Goal: Transaction & Acquisition: Purchase product/service

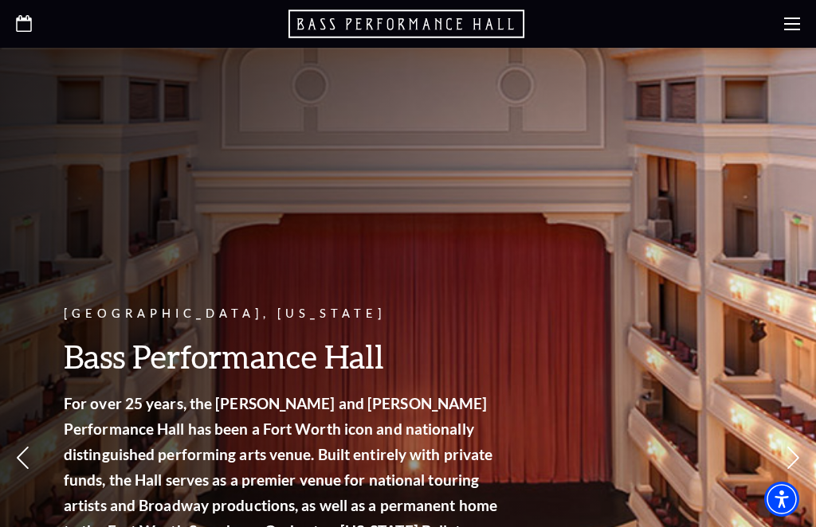
click at [799, 20] on icon at bounding box center [792, 24] width 16 height 16
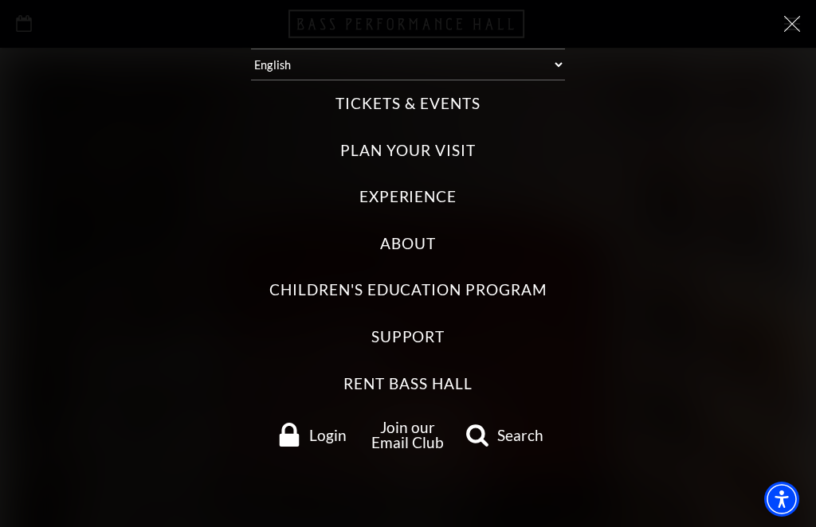
click at [462, 99] on label "Tickets & Events" at bounding box center [407, 104] width 144 height 22
click at [0, 0] on Events "Tickets & Events" at bounding box center [0, 0] width 0 height 0
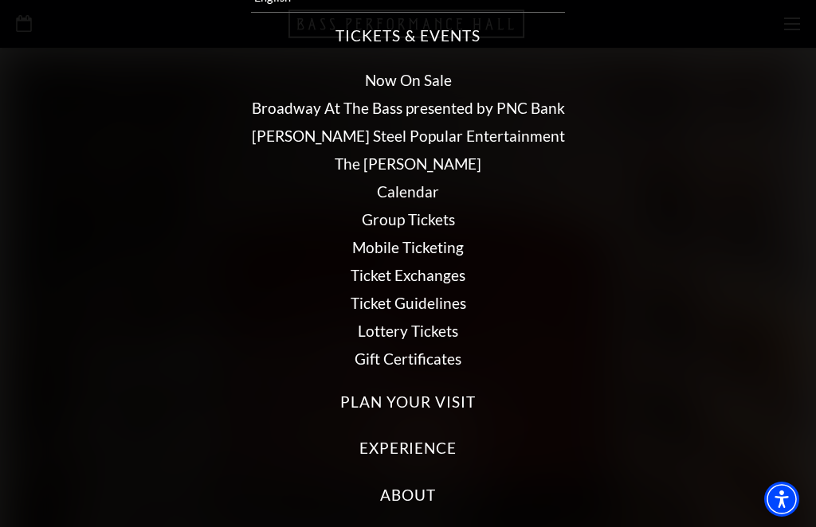
click at [492, 207] on ul "Now On Sale Broadway At The Bass presented by PNC Bank Irwin Steel Popular Ente…" at bounding box center [408, 219] width 784 height 319
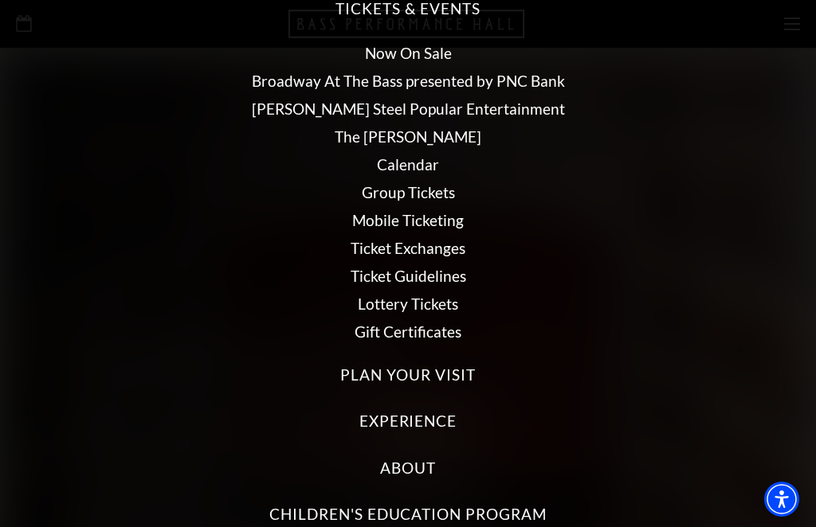
scroll to position [91, 0]
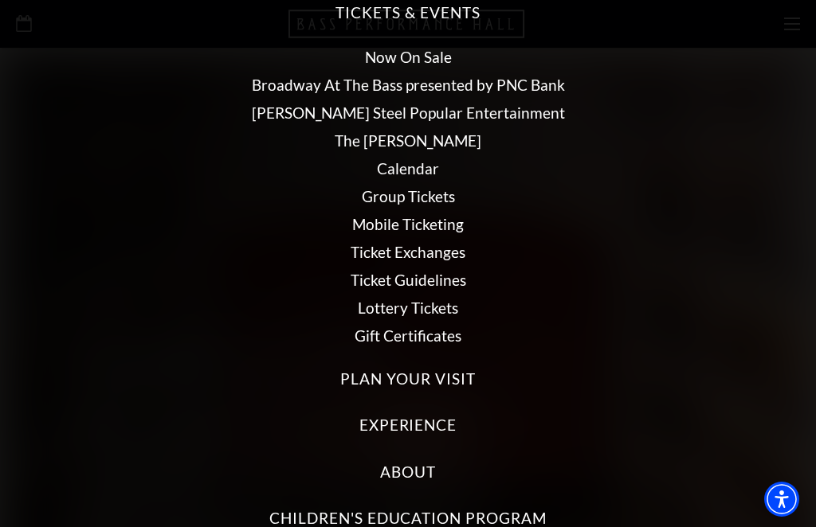
click at [495, 84] on link "Broadway At The Bass presented by PNC Bank" at bounding box center [408, 85] width 313 height 18
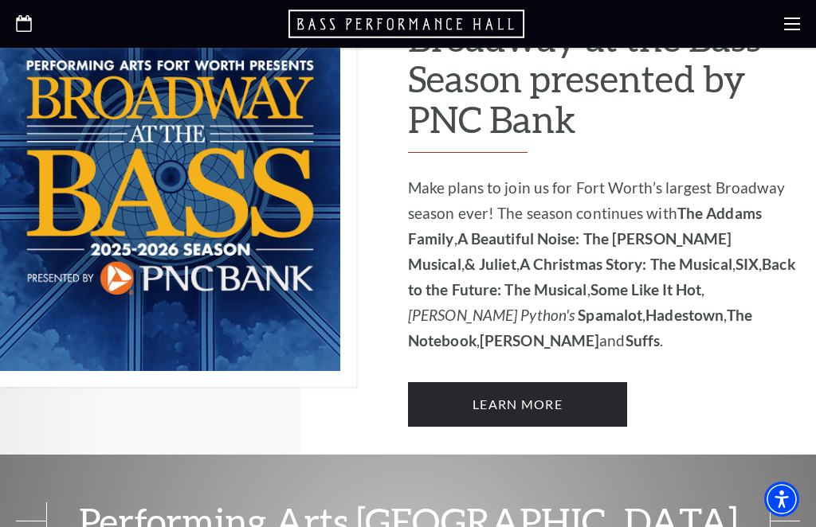
scroll to position [1034, 0]
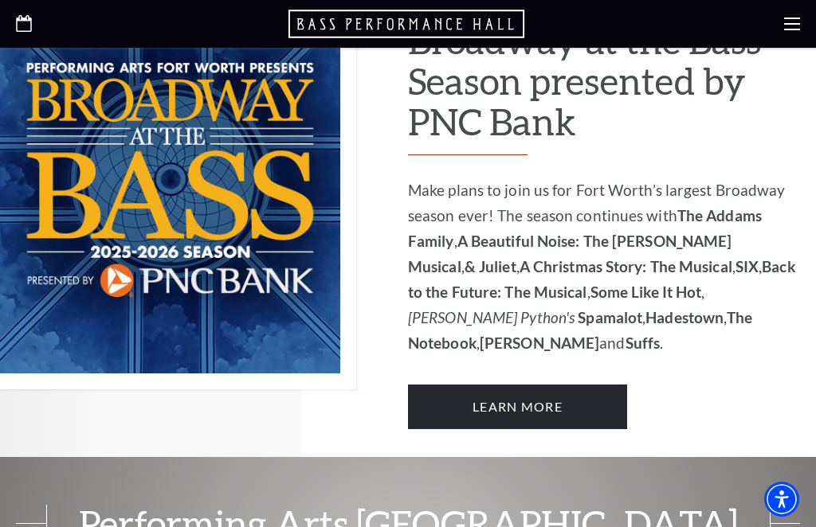
click at [549, 385] on link "Learn More" at bounding box center [517, 407] width 219 height 45
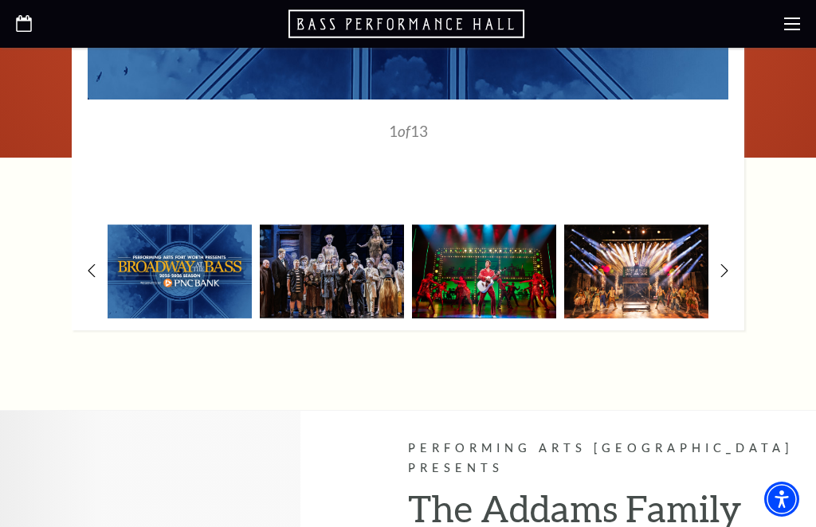
scroll to position [1318, 0]
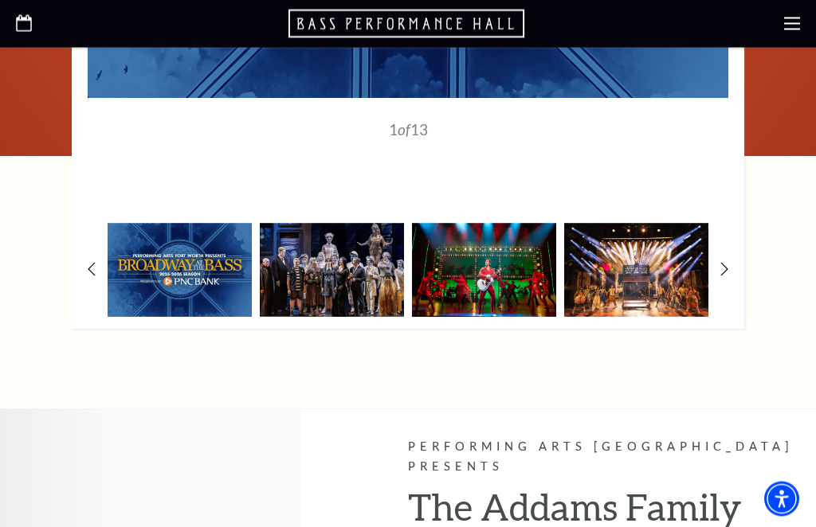
click at [661, 270] on img at bounding box center [636, 270] width 144 height 95
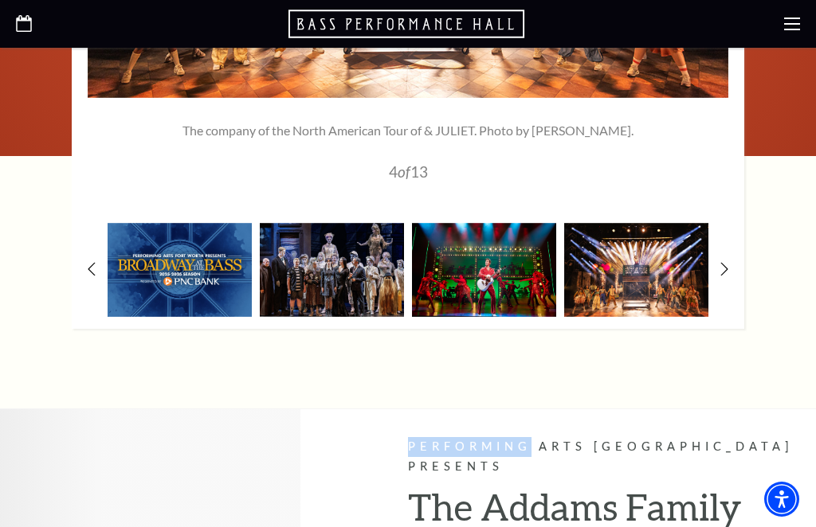
click at [657, 250] on img at bounding box center [636, 270] width 144 height 95
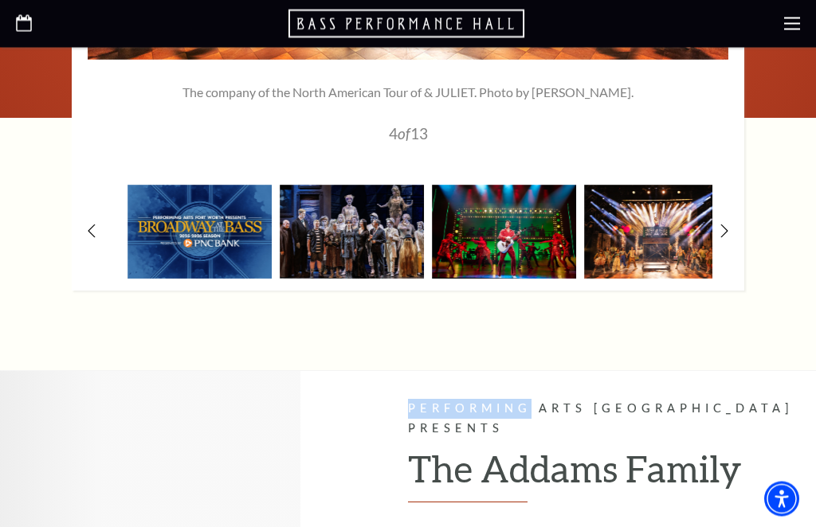
scroll to position [1357, 0]
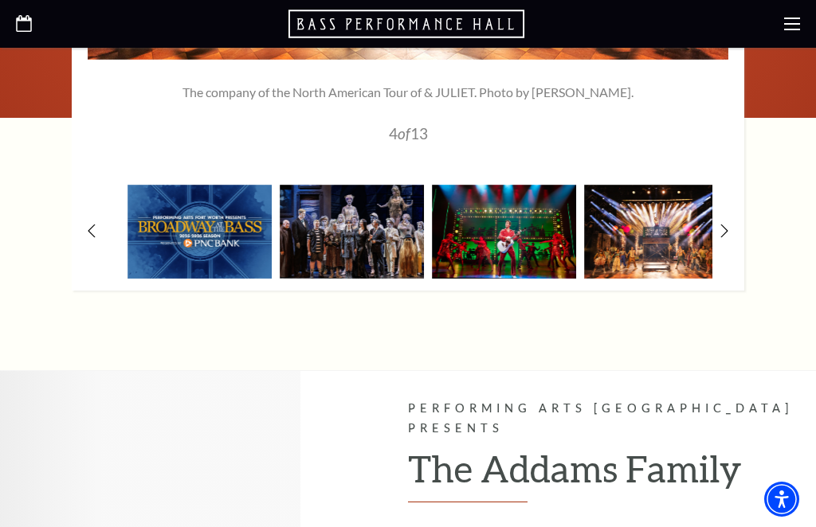
click at [664, 224] on img at bounding box center [656, 232] width 144 height 95
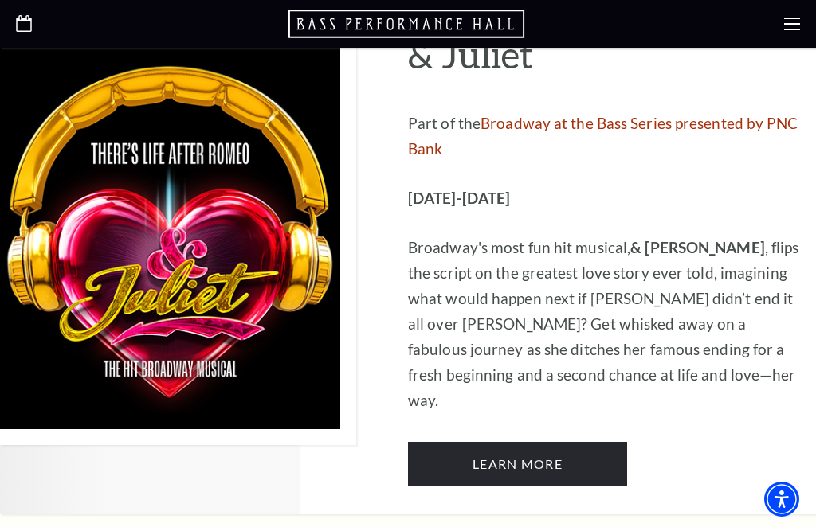
scroll to position [3176, 0]
click at [533, 443] on link "Learn More" at bounding box center [517, 465] width 219 height 45
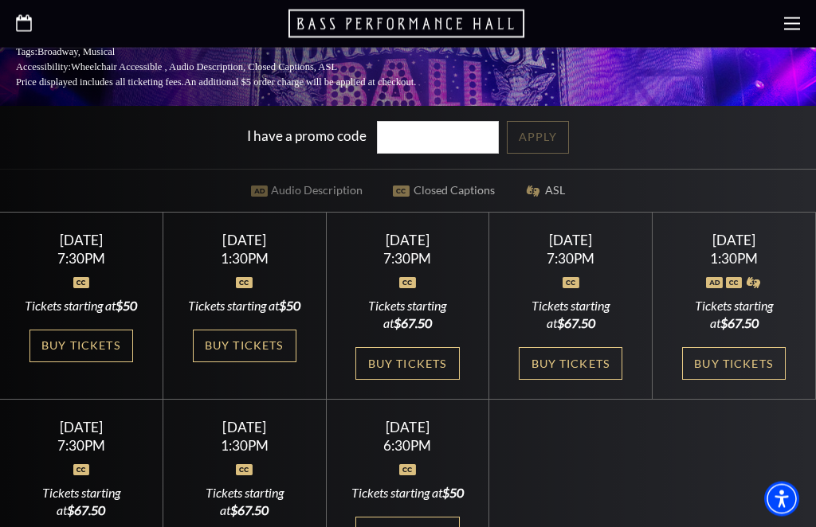
scroll to position [420, 0]
click at [746, 367] on link "Buy Tickets" at bounding box center [734, 363] width 104 height 33
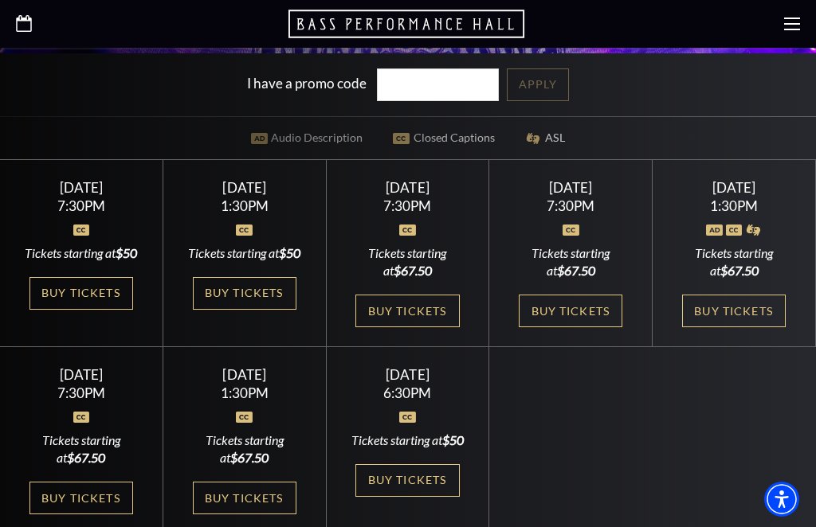
click at [412, 308] on link "Buy Tickets" at bounding box center [407, 311] width 104 height 33
click at [272, 301] on link "Buy Tickets" at bounding box center [245, 293] width 104 height 33
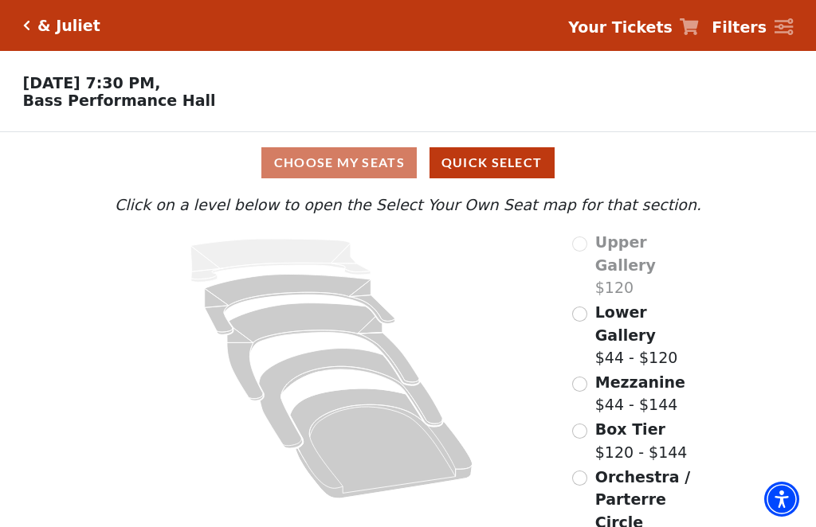
click at [586, 471] on input "Orchestra / Parterre Circle$44 - $144\a" at bounding box center [579, 478] width 15 height 15
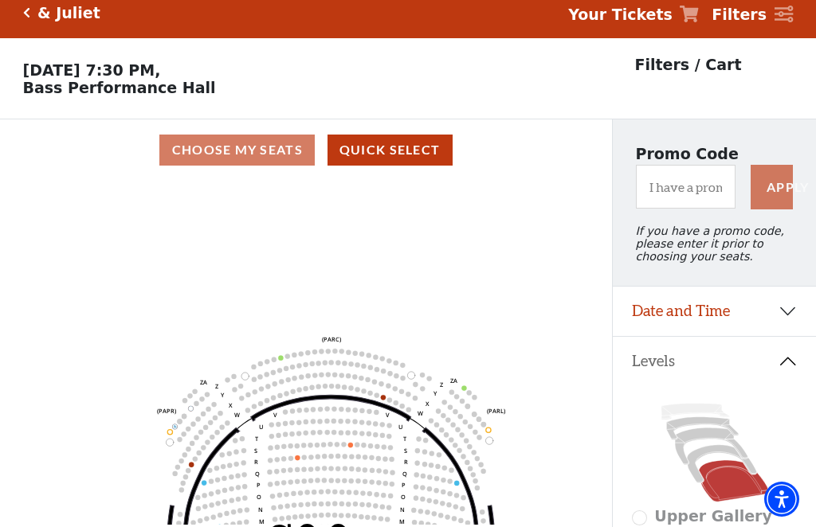
scroll to position [12, 0]
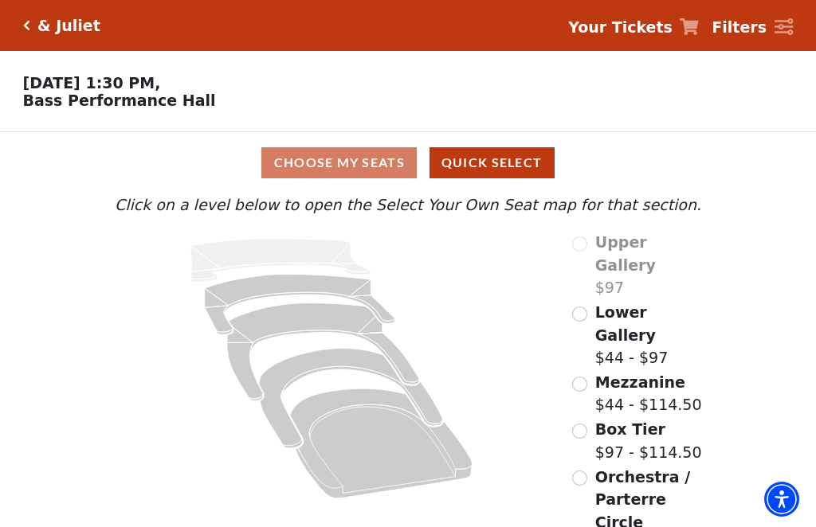
click at [579, 471] on input "Orchestra / Parterre Circle$44 - $114.50\a" at bounding box center [579, 478] width 15 height 15
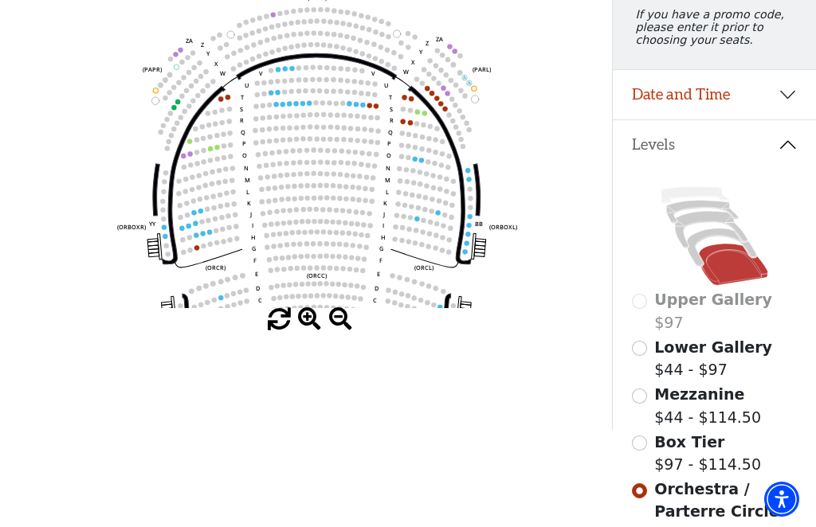
scroll to position [235, 0]
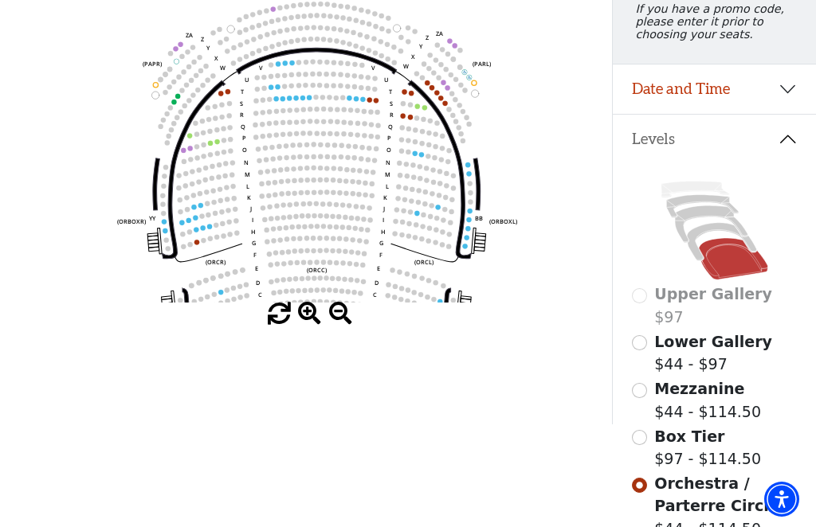
click at [197, 220] on circle at bounding box center [196, 217] width 5 height 5
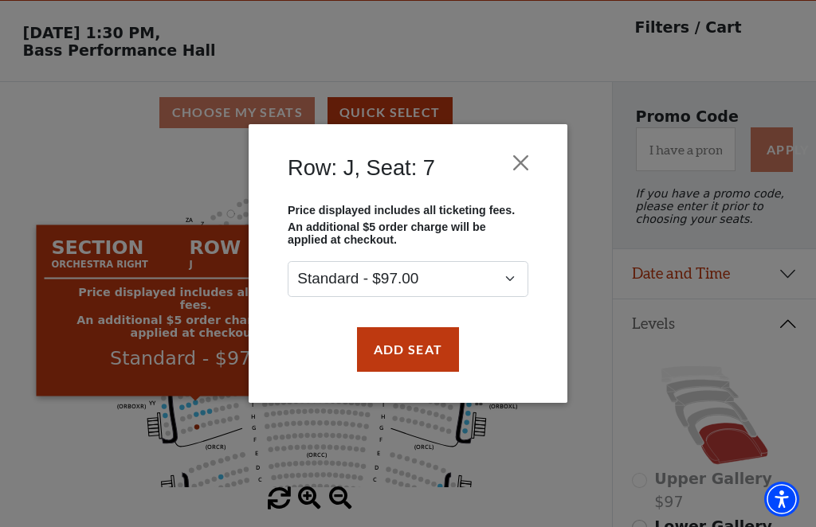
scroll to position [49, 0]
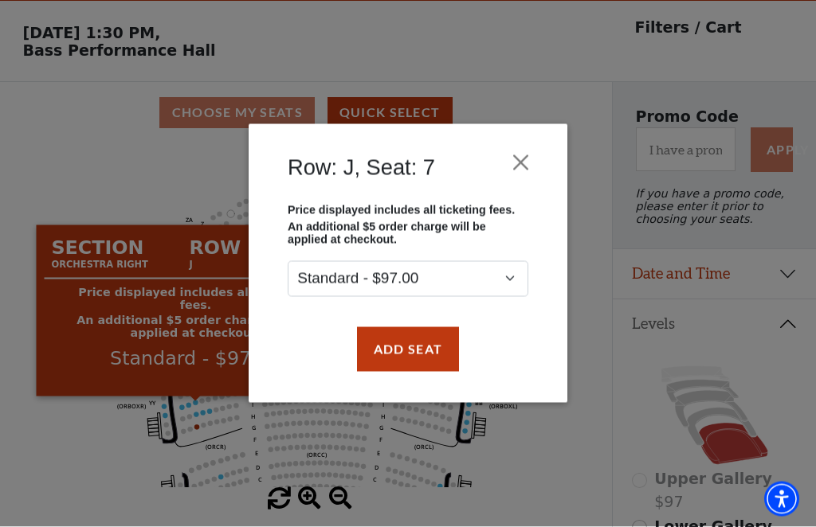
click at [520, 153] on button "Close" at bounding box center [521, 162] width 30 height 30
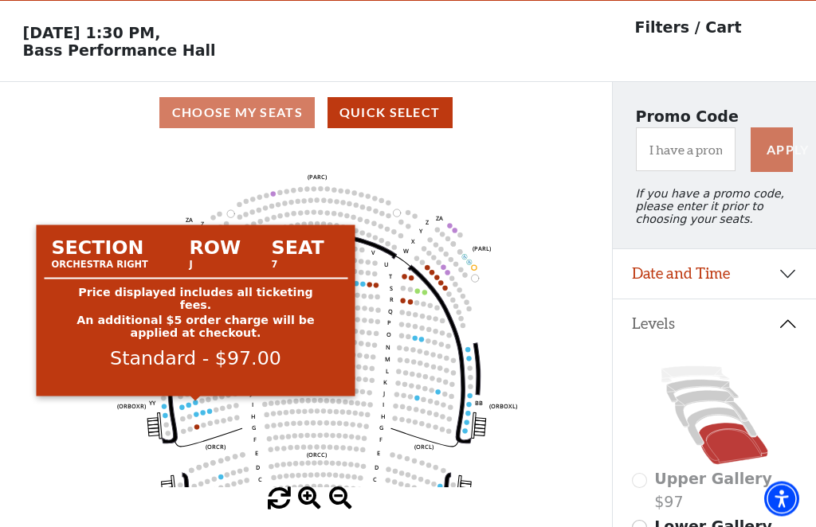
scroll to position [50, 0]
